Goal: Task Accomplishment & Management: Manage account settings

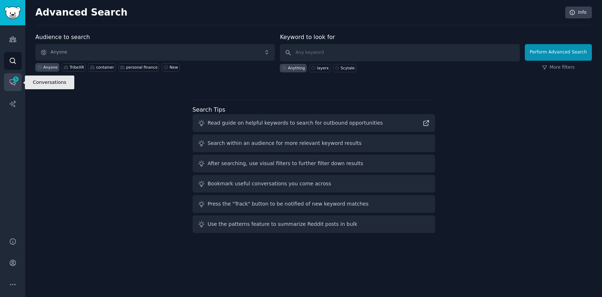
click at [12, 83] on icon "Sidebar" at bounding box center [13, 82] width 8 height 8
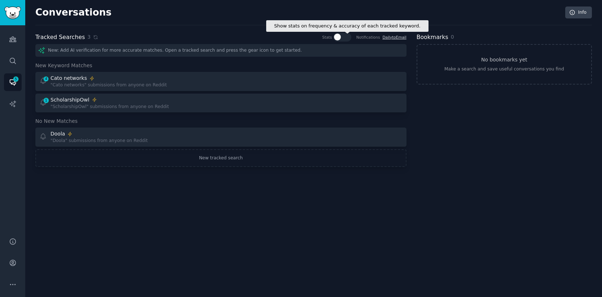
click at [343, 37] on div at bounding box center [345, 37] width 4 height 7
checkbox input "true"
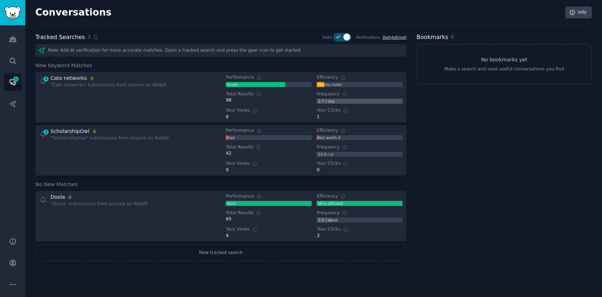
click at [391, 36] on link "Daily to Email" at bounding box center [394, 37] width 24 height 4
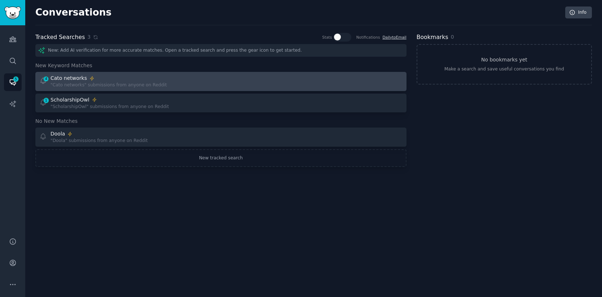
click at [120, 79] on div "Cato networks" at bounding box center [109, 78] width 117 height 8
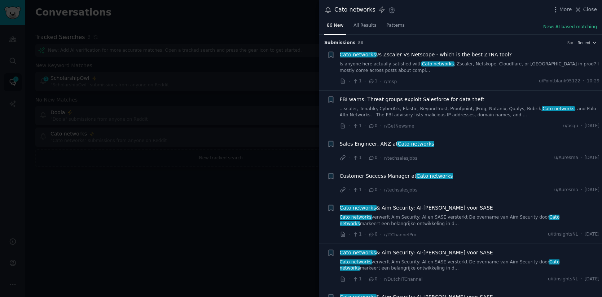
click at [240, 175] on div at bounding box center [301, 148] width 602 height 297
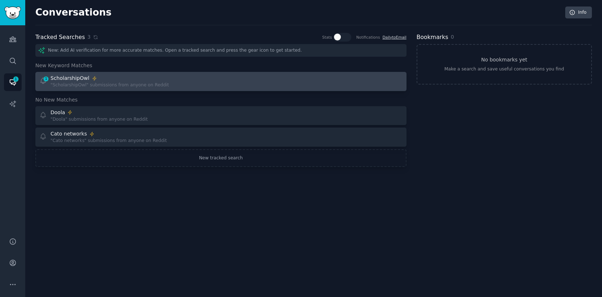
click at [263, 85] on div at bounding box center [314, 81] width 177 height 14
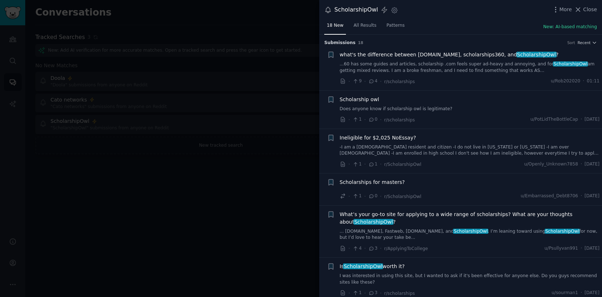
click at [288, 178] on div at bounding box center [301, 148] width 602 height 297
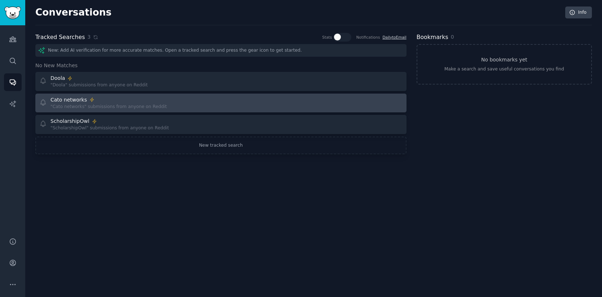
click at [192, 101] on div "Cato networks "Cato networks" submissions from anyone on Reddit" at bounding box center [127, 103] width 177 height 14
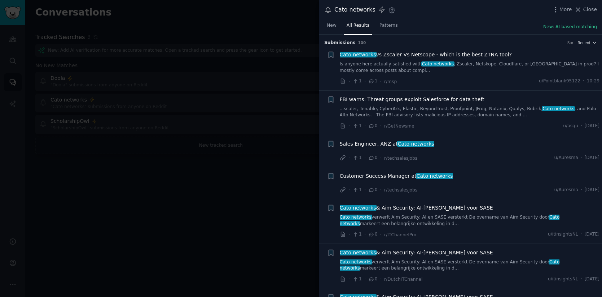
click at [226, 142] on div at bounding box center [301, 148] width 602 height 297
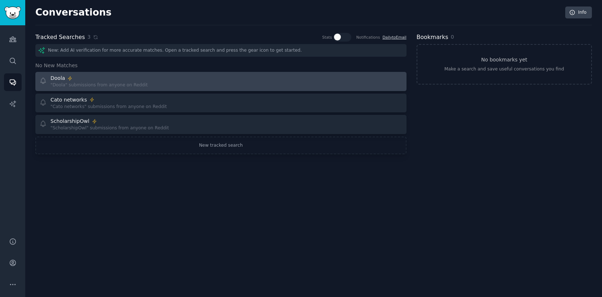
click at [231, 83] on div at bounding box center [314, 81] width 177 height 14
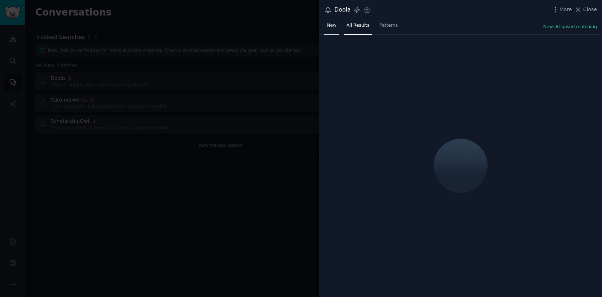
click at [334, 25] on span "New" at bounding box center [332, 25] width 10 height 6
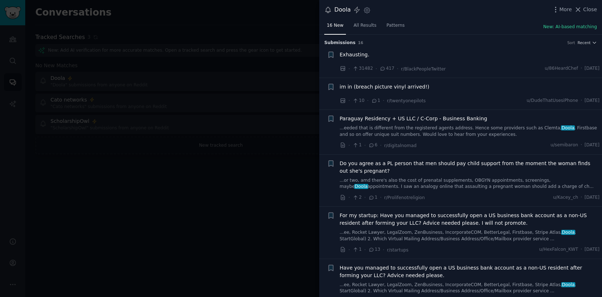
click at [286, 185] on div at bounding box center [301, 148] width 602 height 297
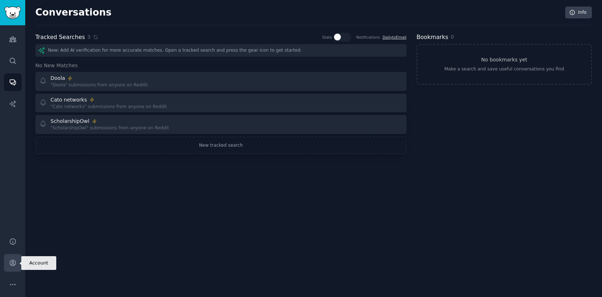
click at [11, 262] on icon "Sidebar" at bounding box center [13, 263] width 8 height 8
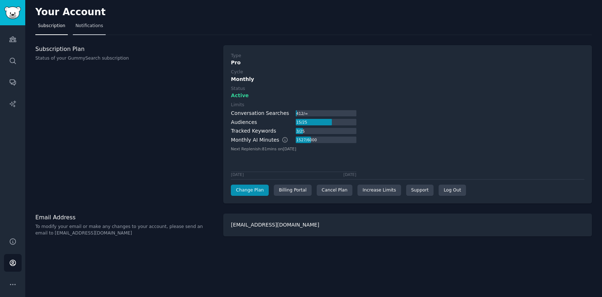
click at [92, 26] on span "Notifications" at bounding box center [89, 26] width 28 height 6
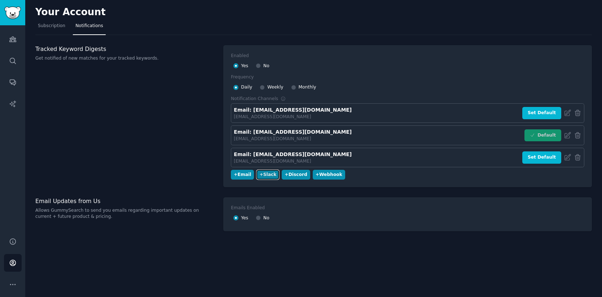
click at [268, 176] on div "+ Slack" at bounding box center [267, 174] width 17 height 6
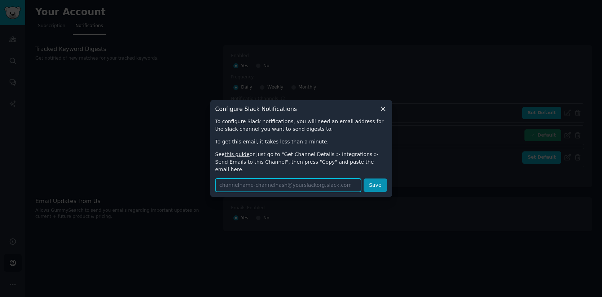
click at [284, 182] on input "text" at bounding box center [288, 184] width 146 height 13
paste input "[URL][DOMAIN_NAME]"
type input "[URL][DOMAIN_NAME]"
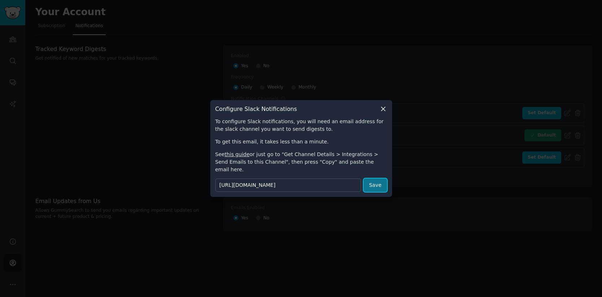
click at [378, 181] on button "Save" at bounding box center [375, 184] width 23 height 13
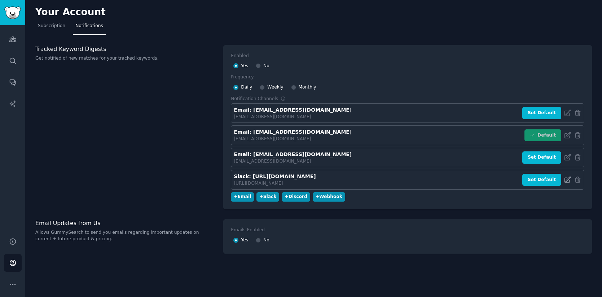
click at [569, 179] on icon at bounding box center [568, 179] width 6 height 6
click at [268, 196] on div "+ Slack" at bounding box center [267, 196] width 17 height 6
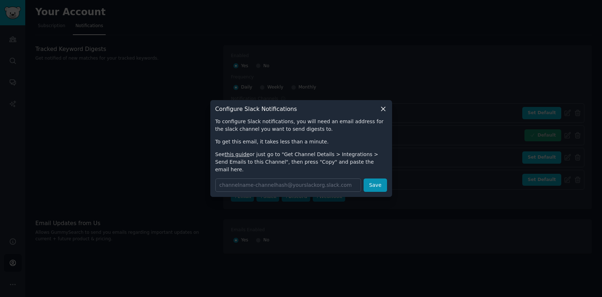
click at [240, 157] on link "this guide" at bounding box center [237, 154] width 25 height 6
click at [308, 180] on input "text" at bounding box center [288, 184] width 146 height 13
paste input "[EMAIL_ADDRESS][DOMAIN_NAME]"
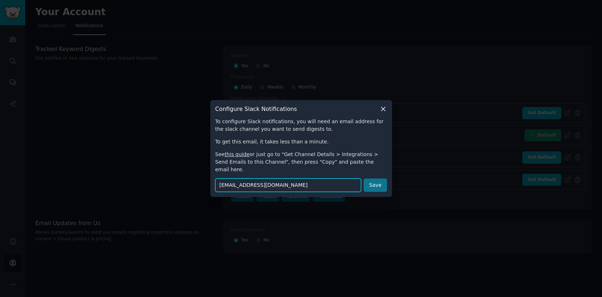
scroll to position [0, 34]
type input "[EMAIL_ADDRESS][DOMAIN_NAME]"
click at [381, 184] on button "Save" at bounding box center [375, 184] width 23 height 13
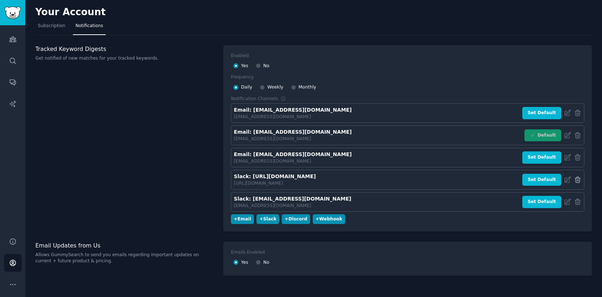
click at [575, 180] on icon at bounding box center [578, 180] width 8 height 8
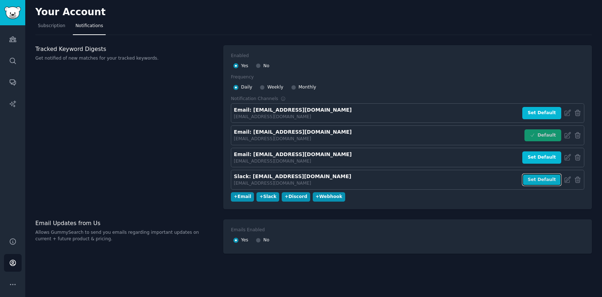
click at [543, 183] on button "Set Default" at bounding box center [541, 180] width 39 height 12
click at [261, 241] on div at bounding box center [258, 240] width 5 height 6
click at [260, 239] on input "No" at bounding box center [258, 239] width 5 height 5
click at [259, 241] on input "No" at bounding box center [258, 239] width 5 height 5
radio input "false"
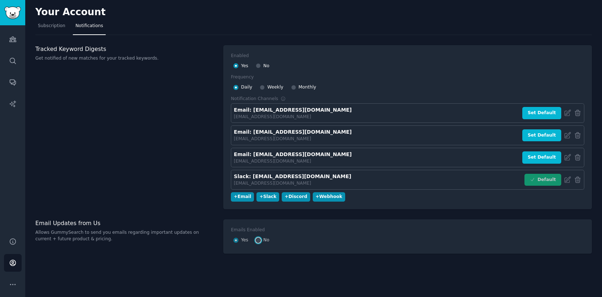
radio input "true"
click at [151, 175] on div "Tracked Keyword Digests Get notified of new matches for your tracked keywords." at bounding box center [125, 127] width 180 height 164
drag, startPoint x: 238, startPoint y: 134, endPoint x: 304, endPoint y: 139, distance: 65.8
click at [304, 139] on div "Email: [EMAIL_ADDRESS][DOMAIN_NAME] [EMAIL_ADDRESS][DOMAIN_NAME]" at bounding box center [293, 135] width 118 height 14
drag, startPoint x: 232, startPoint y: 176, endPoint x: 376, endPoint y: 185, distance: 144.6
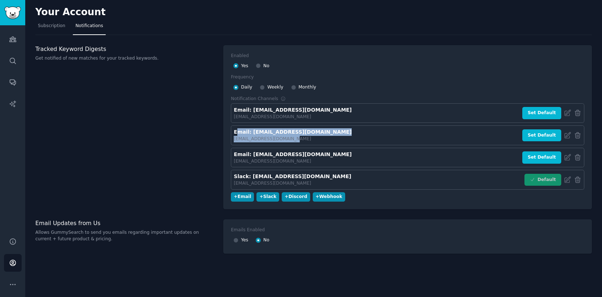
click at [376, 185] on div "Slack: [EMAIL_ADDRESS][DOMAIN_NAME] [EMAIL_ADDRESS][DOMAIN_NAME] Default" at bounding box center [408, 180] width 354 height 20
click at [324, 194] on div "+ Webhook" at bounding box center [329, 196] width 27 height 6
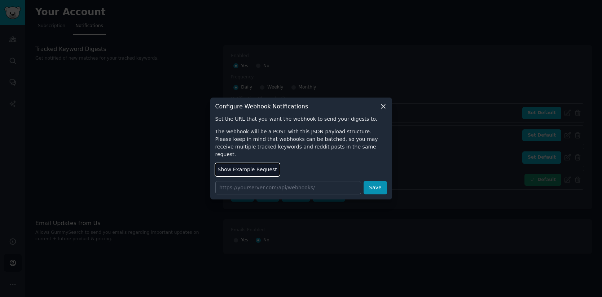
click at [250, 167] on button "Show Example Request" at bounding box center [247, 169] width 64 height 13
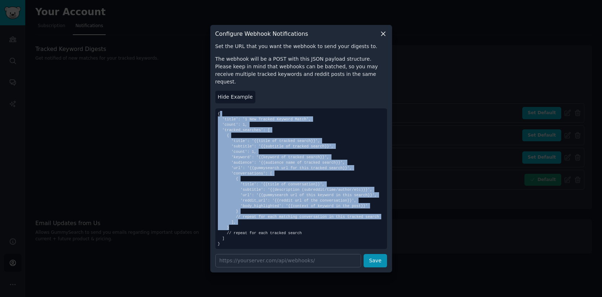
drag, startPoint x: 219, startPoint y: 113, endPoint x: 259, endPoint y: 224, distance: 118.3
click at [259, 224] on p "{ 'title': '1 New Tracked Keyword Match', 'count': 1, 'tracked_searches': [ { '…" at bounding box center [301, 178] width 172 height 140
click at [261, 196] on code "{ 'title': '1 New Tracked Keyword Match', 'count': 1, 'tracked_searches': [ { '…" at bounding box center [298, 178] width 161 height 134
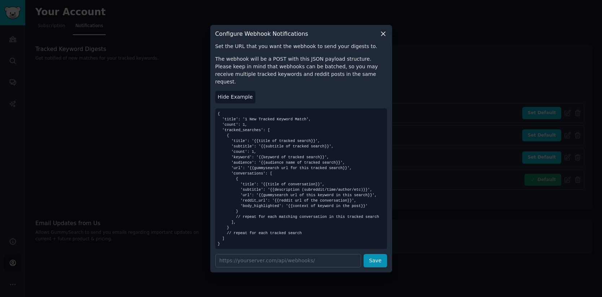
click at [298, 176] on p "{ 'title': '1 New Tracked Keyword Match', 'count': 1, 'tracked_searches': [ { '…" at bounding box center [301, 178] width 172 height 140
click at [383, 36] on icon at bounding box center [383, 34] width 4 height 4
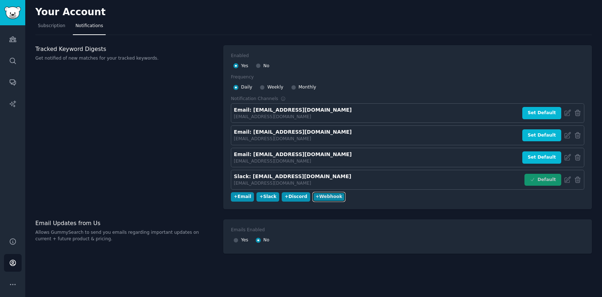
click at [322, 197] on div "+ Webhook" at bounding box center [329, 196] width 27 height 6
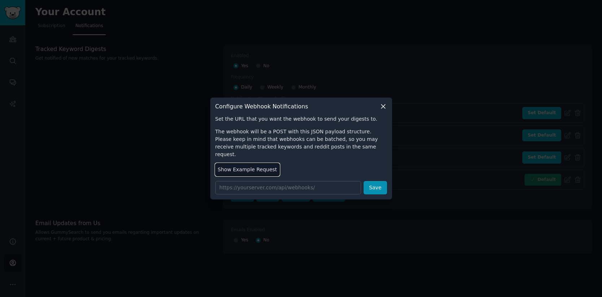
click at [258, 163] on button "Show Example Request" at bounding box center [247, 169] width 64 height 13
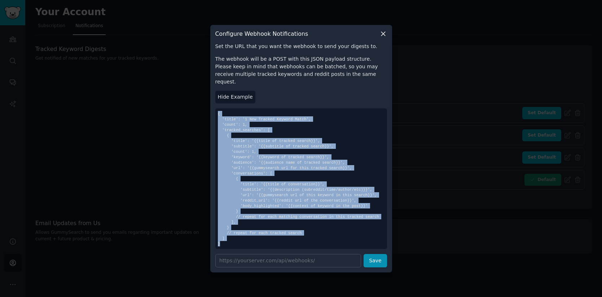
drag, startPoint x: 222, startPoint y: 236, endPoint x: 213, endPoint y: 108, distance: 128.7
click at [213, 108] on div "Configure Webhook Notifications Set the URL that you want the webhook to send y…" at bounding box center [301, 148] width 182 height 247
copy code "{ 'title': '1 New Tracked Keyword Match', 'count': 1, 'tracked_searches': [ { '…"
